Goal: Find specific page/section

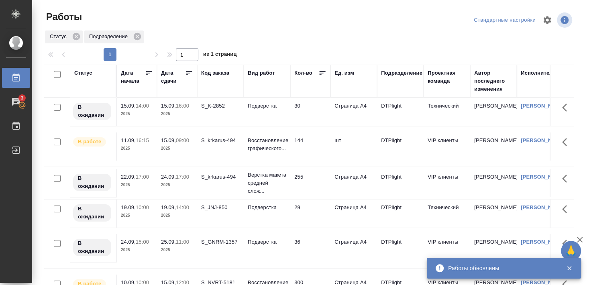
scroll to position [83, 0]
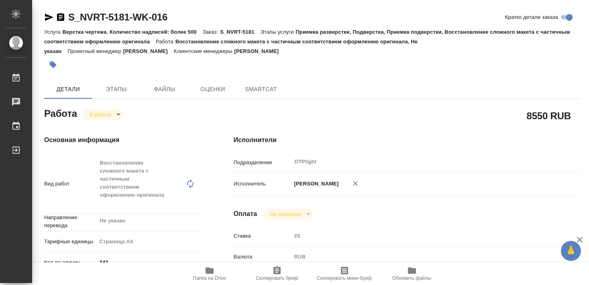
type textarea "x"
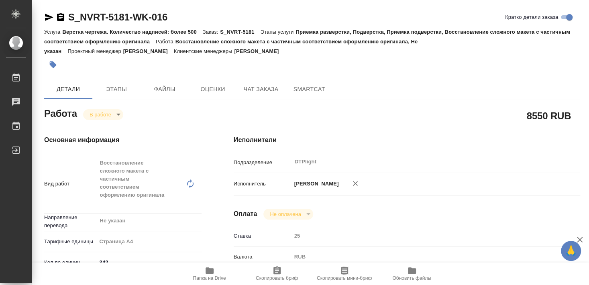
type textarea "x"
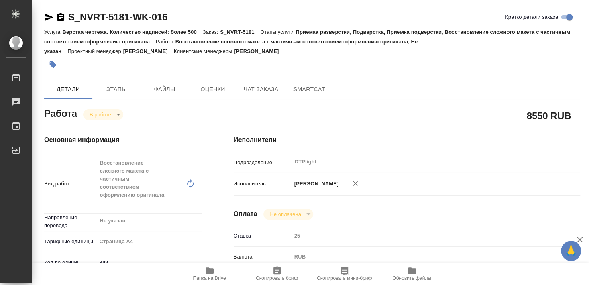
click at [212, 275] on icon "button" at bounding box center [210, 271] width 10 height 10
